Goal: Transaction & Acquisition: Purchase product/service

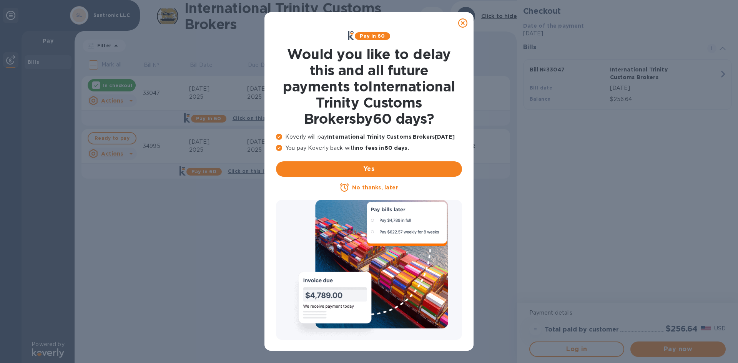
click at [463, 24] on icon at bounding box center [462, 22] width 9 height 9
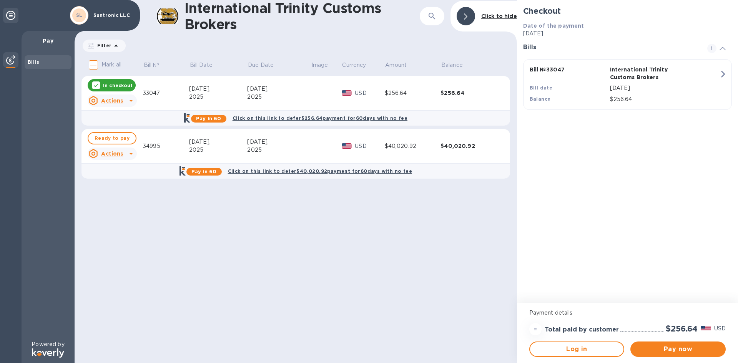
click at [96, 87] on icon at bounding box center [96, 85] width 6 height 6
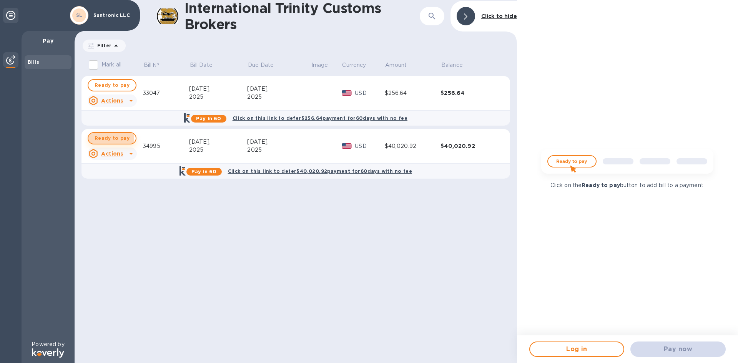
click at [98, 138] on span "Ready to pay" at bounding box center [112, 138] width 35 height 9
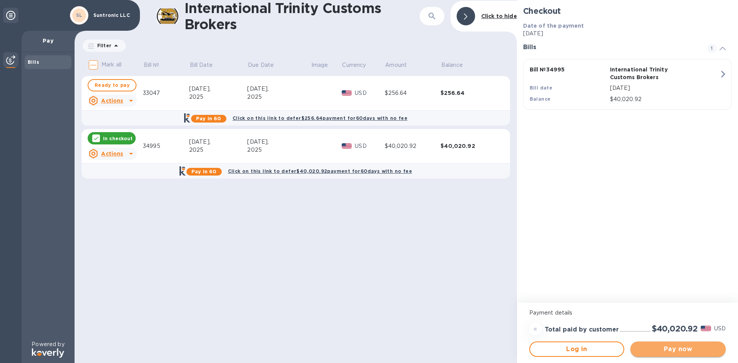
click at [675, 349] on span "Pay now" at bounding box center [677, 349] width 83 height 9
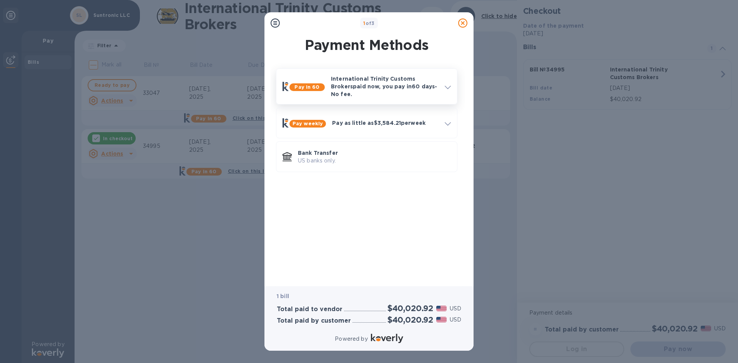
click at [430, 85] on p "International Trinity Customs Brokers paid now, you pay [DATE] - No fee." at bounding box center [385, 86] width 108 height 23
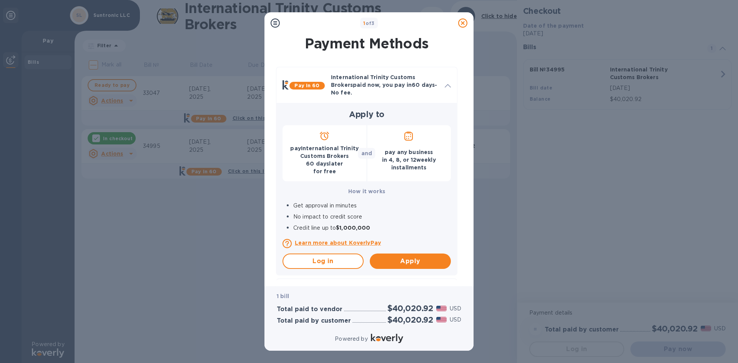
click at [407, 110] on h2 "Apply to" at bounding box center [366, 115] width 168 height 10
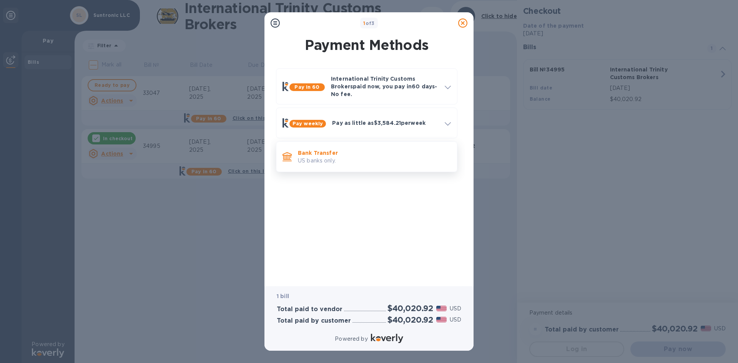
click at [330, 157] on p "US banks only." at bounding box center [374, 161] width 153 height 8
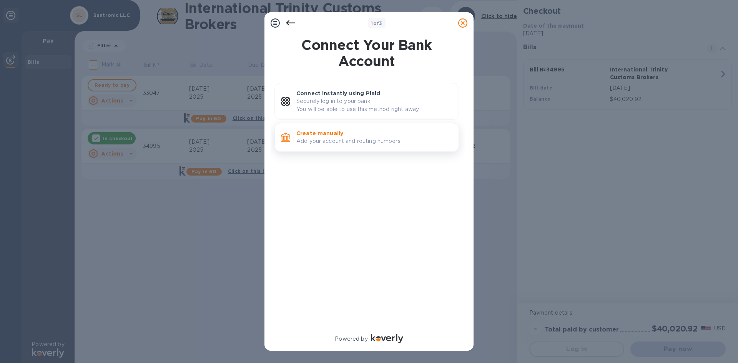
click at [364, 143] on p "Add your account and routing numbers." at bounding box center [374, 141] width 156 height 8
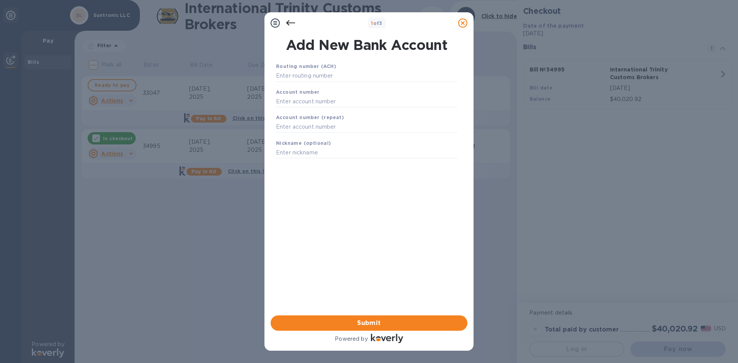
click at [294, 25] on icon at bounding box center [290, 22] width 9 height 9
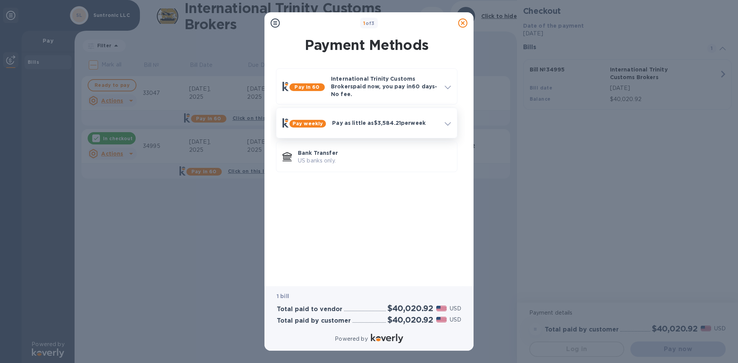
click at [412, 121] on p "Pay as little as $3,584.21 per week" at bounding box center [385, 123] width 106 height 8
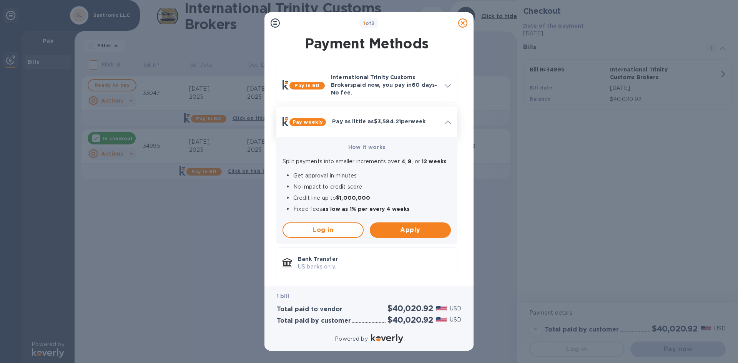
click at [412, 121] on div "Pay as little as $3,584.21 per week" at bounding box center [385, 121] width 113 height 14
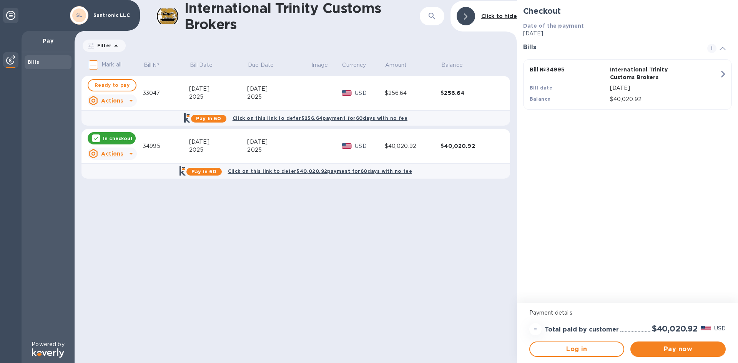
click at [209, 173] on b "Pay in 60" at bounding box center [203, 172] width 25 height 6
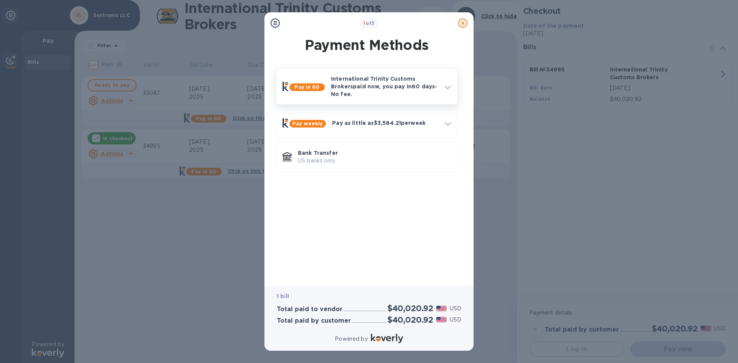
click at [376, 95] on div "Pay in 60 International Trinity Customs Brokers paid now, you pay [DATE] - No f…" at bounding box center [366, 86] width 174 height 29
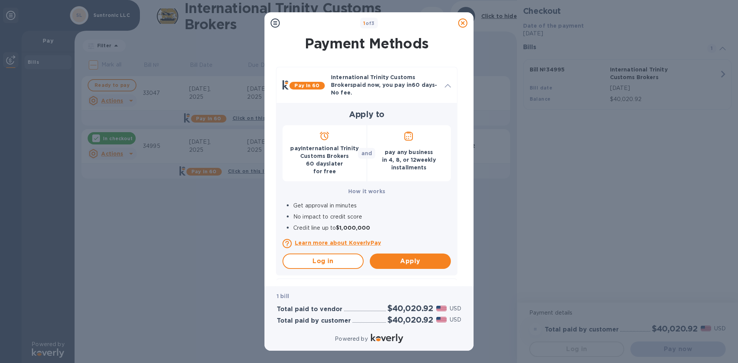
scroll to position [69, 0]
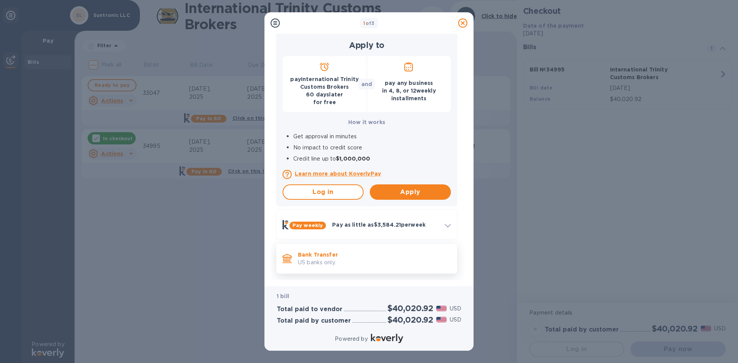
click at [357, 259] on p "US banks only." at bounding box center [374, 263] width 153 height 8
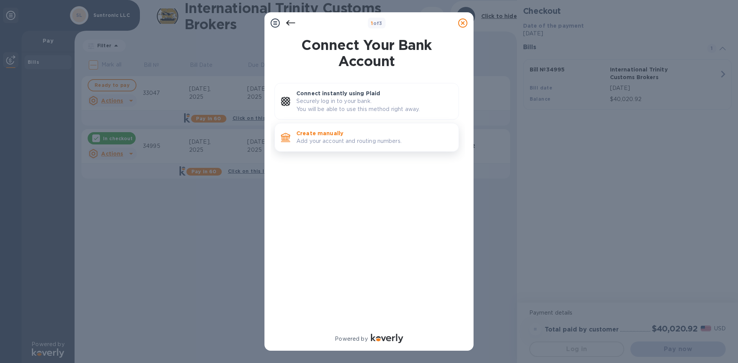
click at [366, 143] on p "Add your account and routing numbers." at bounding box center [374, 141] width 156 height 8
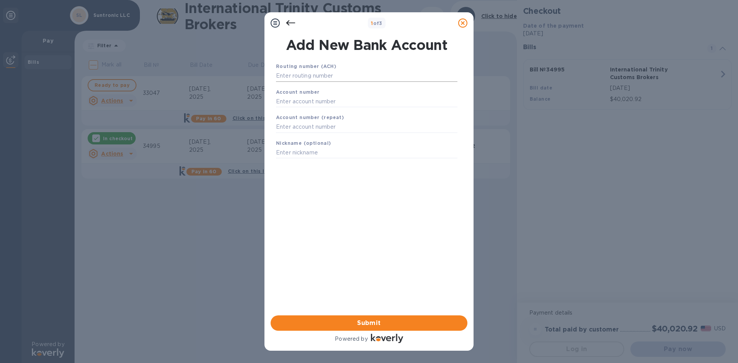
click at [312, 75] on input "text" at bounding box center [366, 76] width 181 height 12
click at [332, 134] on div "Account number (repeat)" at bounding box center [367, 123] width 188 height 26
click at [332, 132] on input "text" at bounding box center [366, 127] width 181 height 12
click at [330, 160] on div "Nickname (optional)" at bounding box center [367, 149] width 188 height 26
click at [377, 80] on input "text" at bounding box center [366, 76] width 181 height 12
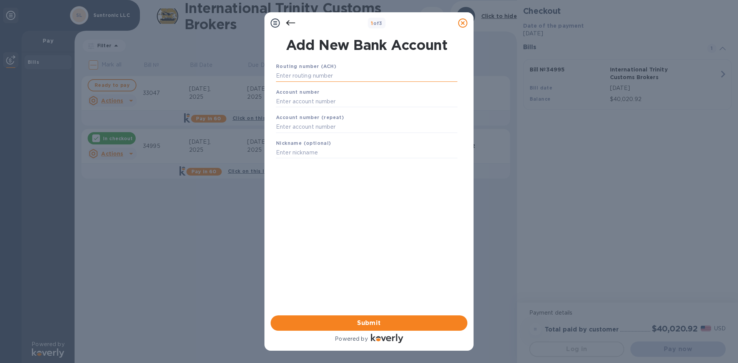
click at [327, 80] on input "text" at bounding box center [366, 76] width 181 height 12
type input "113025723"
click at [314, 113] on input "text" at bounding box center [366, 111] width 181 height 12
type input "21759585"
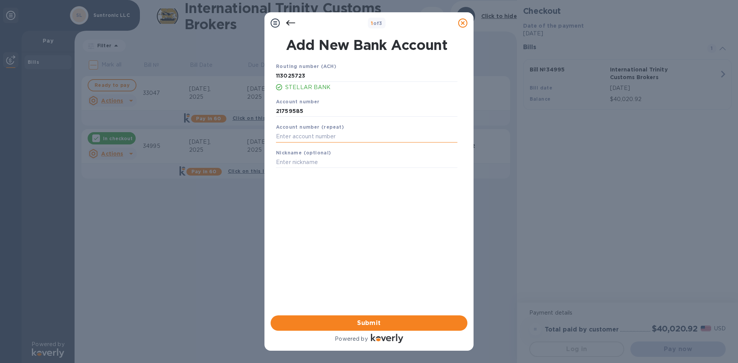
click at [292, 138] on input "text" at bounding box center [366, 137] width 181 height 12
type input "21759585"
click at [332, 163] on input "text" at bounding box center [366, 163] width 181 height 12
type input "Suntronic Dallas"
click at [387, 326] on span "Submit" at bounding box center [369, 323] width 184 height 9
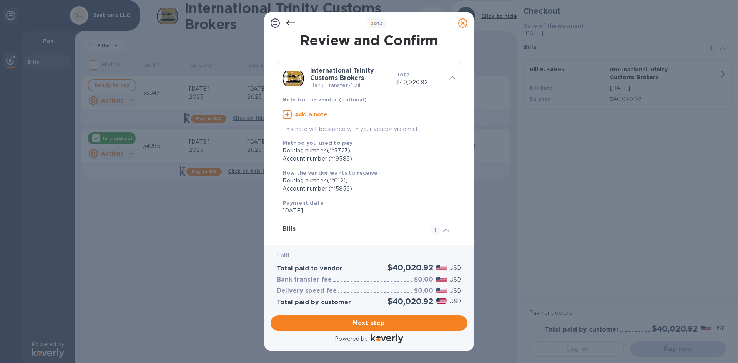
click at [376, 292] on div at bounding box center [375, 290] width 74 height 3
click at [385, 320] on span "Next step" at bounding box center [369, 323] width 184 height 9
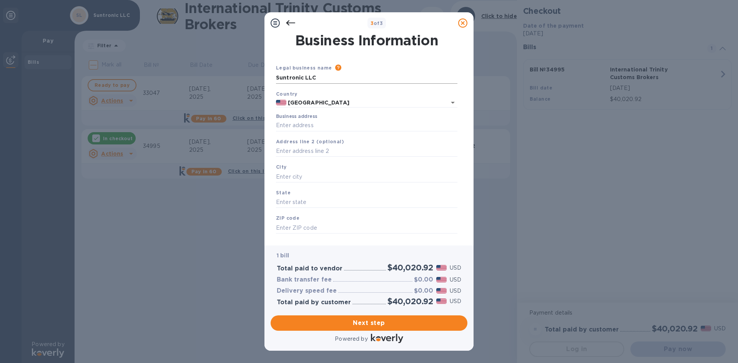
click at [305, 77] on input "Suntronic LLC" at bounding box center [366, 78] width 181 height 12
type input "Suntronic Dallas LLC"
click at [343, 130] on input "Business address" at bounding box center [366, 126] width 181 height 12
click at [342, 127] on input "Business address" at bounding box center [366, 126] width 181 height 12
click at [328, 121] on input "Business address" at bounding box center [366, 126] width 181 height 12
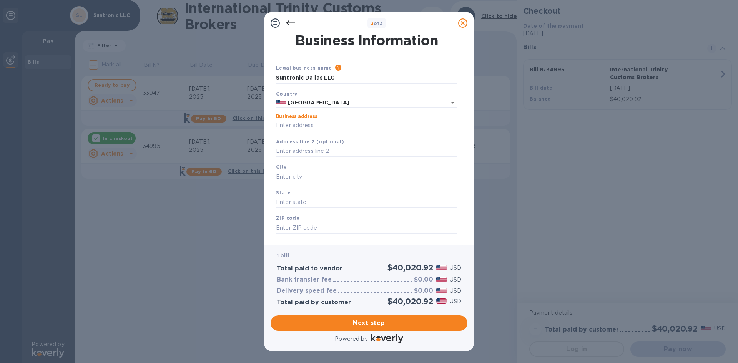
paste input "[EMAIL_ADDRESS][DOMAIN_NAME]"
type input "[EMAIL_ADDRESS][DOMAIN_NAME]"
click at [309, 153] on input "text" at bounding box center [366, 152] width 181 height 12
drag, startPoint x: 360, startPoint y: 127, endPoint x: 213, endPoint y: 136, distance: 147.4
click at [213, 136] on div "3 of 3 Business Information Legal business name Please provide the legal name t…" at bounding box center [369, 181] width 738 height 363
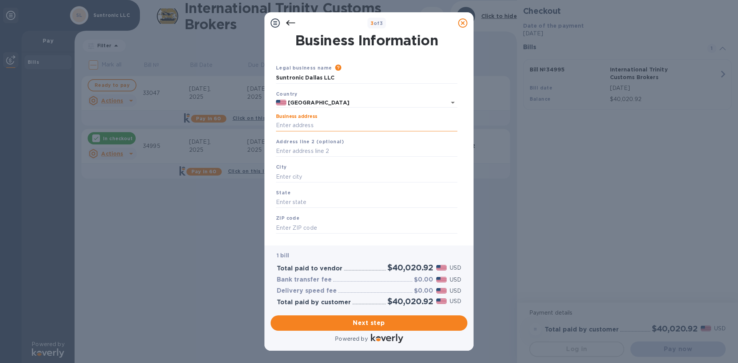
click at [308, 124] on input "Business address" at bounding box center [366, 126] width 181 height 12
type input "[STREET_ADDRESS][PERSON_NAME]"
type input "[PERSON_NAME]"
type input "[GEOGRAPHIC_DATA]"
type input "75081"
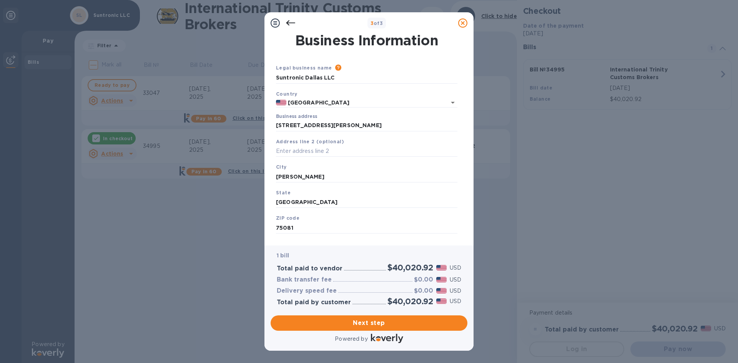
scroll to position [13, 0]
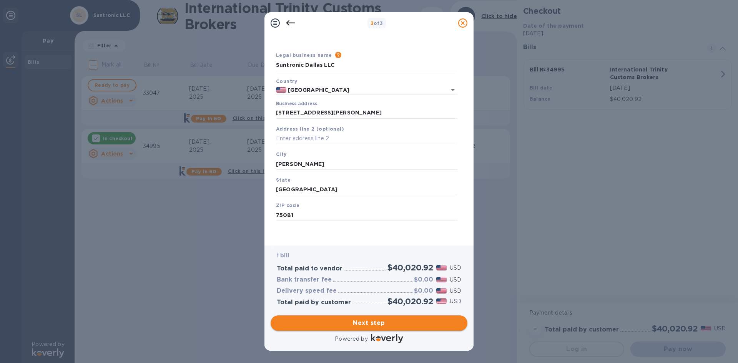
click at [371, 324] on span "Next step" at bounding box center [369, 323] width 184 height 9
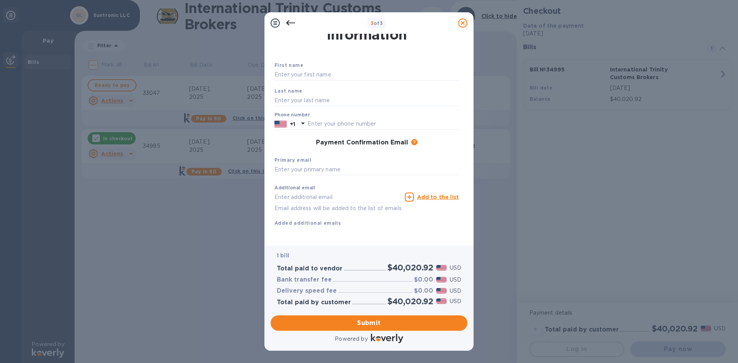
scroll to position [0, 0]
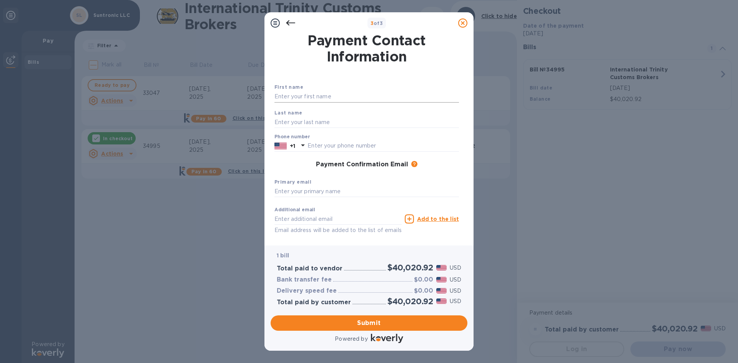
click at [313, 100] on input "text" at bounding box center [366, 97] width 184 height 12
type input "Elin"
type input "Hnem"
type input "9722319098"
click at [347, 192] on input "text" at bounding box center [366, 192] width 184 height 12
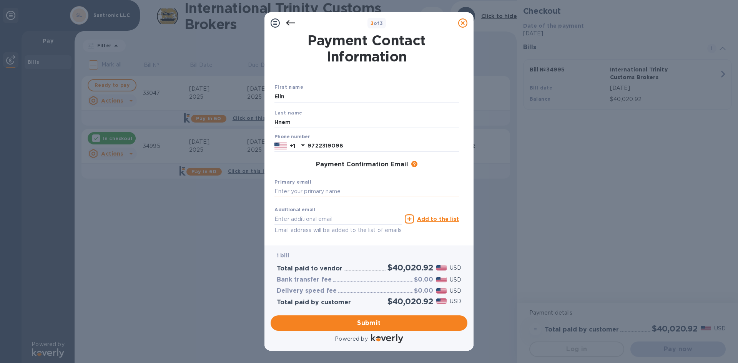
click at [347, 192] on input "text" at bounding box center [366, 192] width 184 height 12
paste input "[EMAIL_ADDRESS][DOMAIN_NAME]"
type input "[EMAIL_ADDRESS][DOMAIN_NAME]"
click at [342, 217] on input "text" at bounding box center [337, 219] width 127 height 12
click at [304, 222] on input "text" at bounding box center [337, 219] width 127 height 12
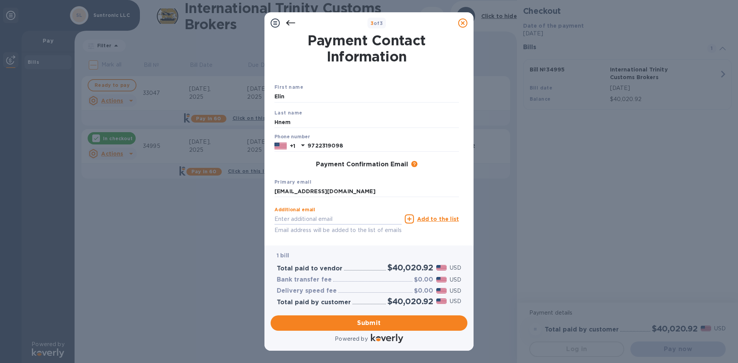
paste input "[EMAIL_ADDRESS][DOMAIN_NAME]"
type input "[EMAIL_ADDRESS][DOMAIN_NAME]"
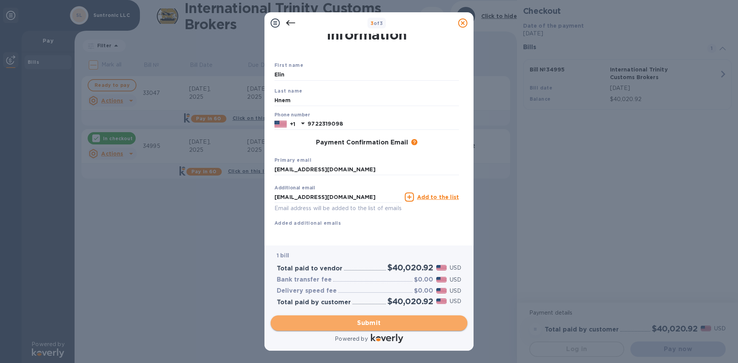
click at [334, 325] on span "Submit" at bounding box center [369, 323] width 184 height 9
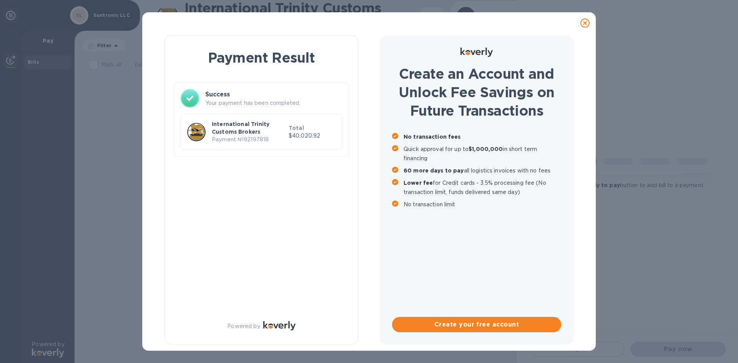
scroll to position [0, 0]
checkbox input "true"
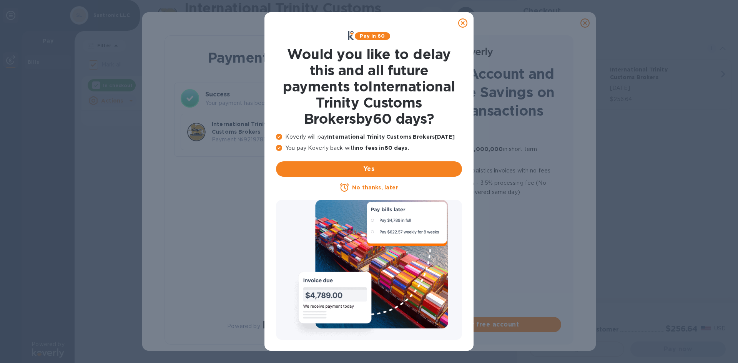
click at [461, 23] on icon at bounding box center [462, 22] width 9 height 9
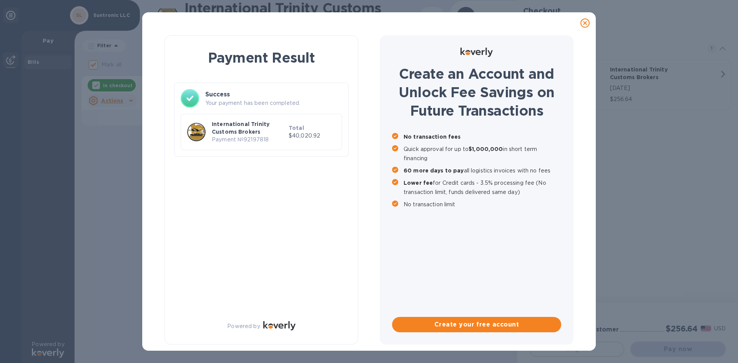
click at [256, 138] on p "Payment № 92197818" at bounding box center [249, 140] width 74 height 8
drag, startPoint x: 237, startPoint y: 141, endPoint x: 277, endPoint y: 141, distance: 40.3
click at [277, 141] on p "Payment № 92197818" at bounding box center [249, 140] width 74 height 8
copy p "№ 92197818"
